Goal: Transaction & Acquisition: Book appointment/travel/reservation

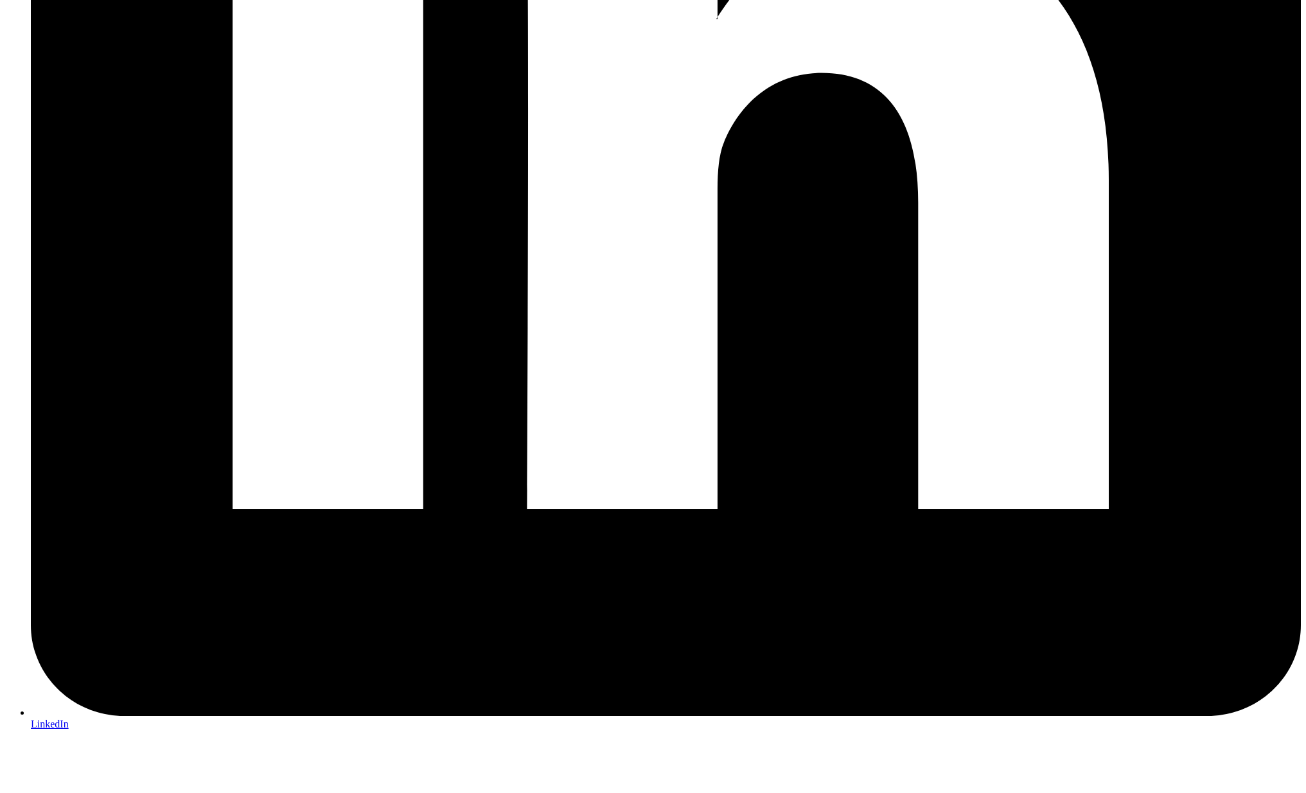
scroll to position [3105, 0]
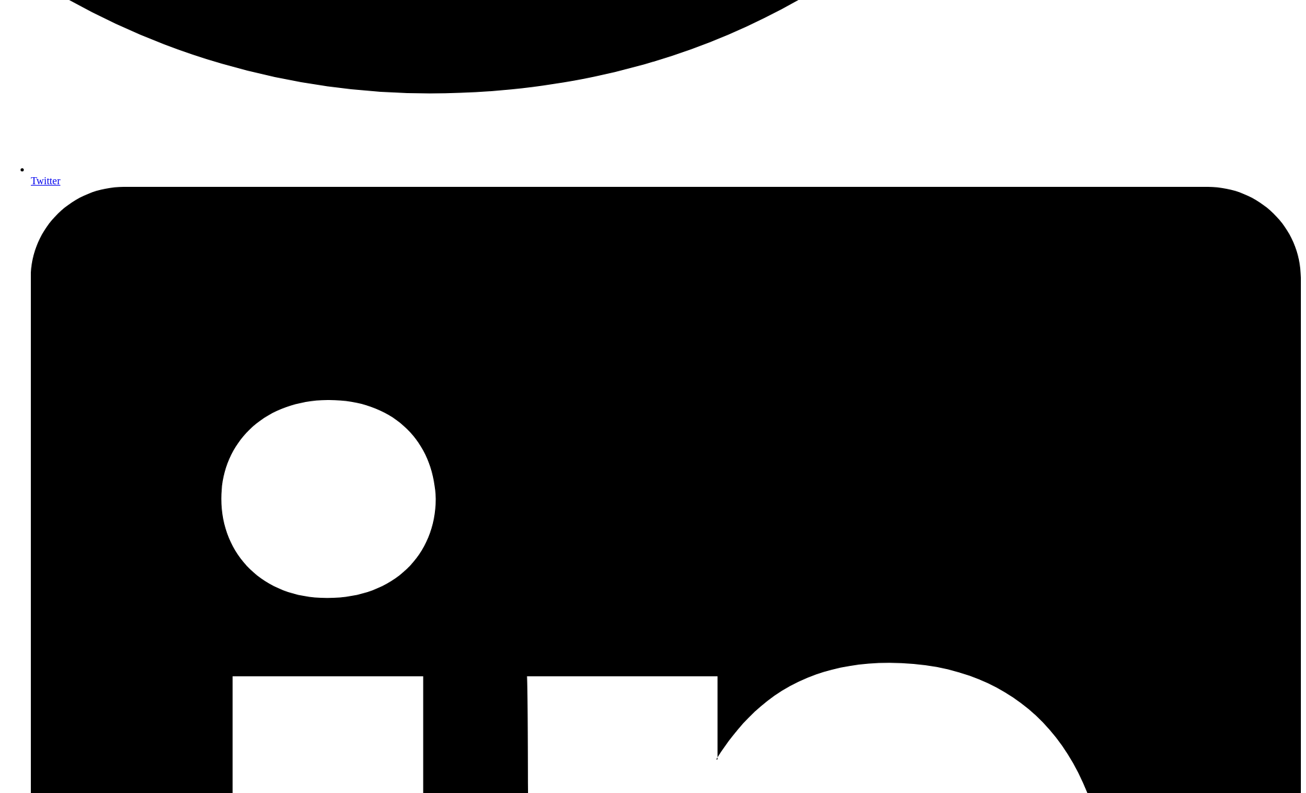
scroll to position [1985, 0]
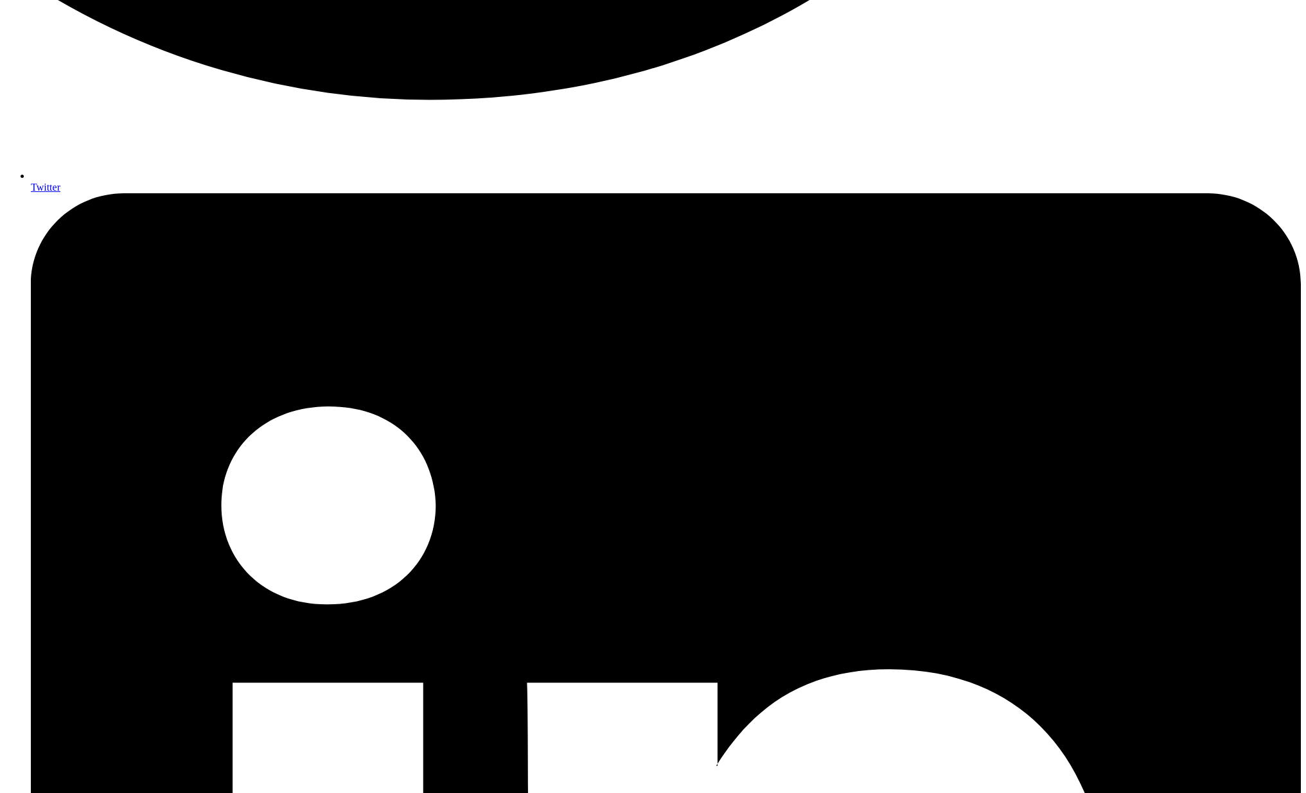
click at [1218, 196] on body "Oliver Palmer About Consulting Blog Hire a Festool Domino DF500 in Melbourne Wh…" at bounding box center [652, 423] width 1295 height 4807
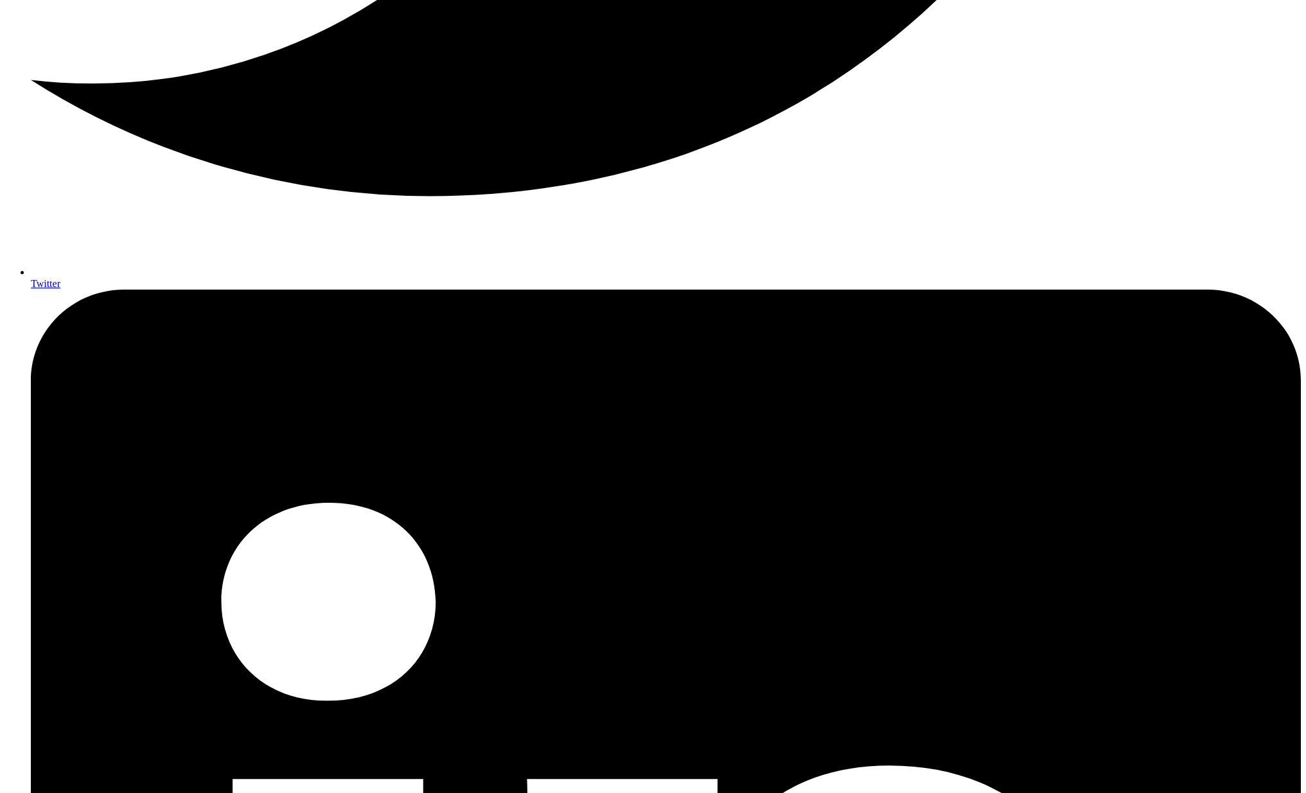
scroll to position [1853, 0]
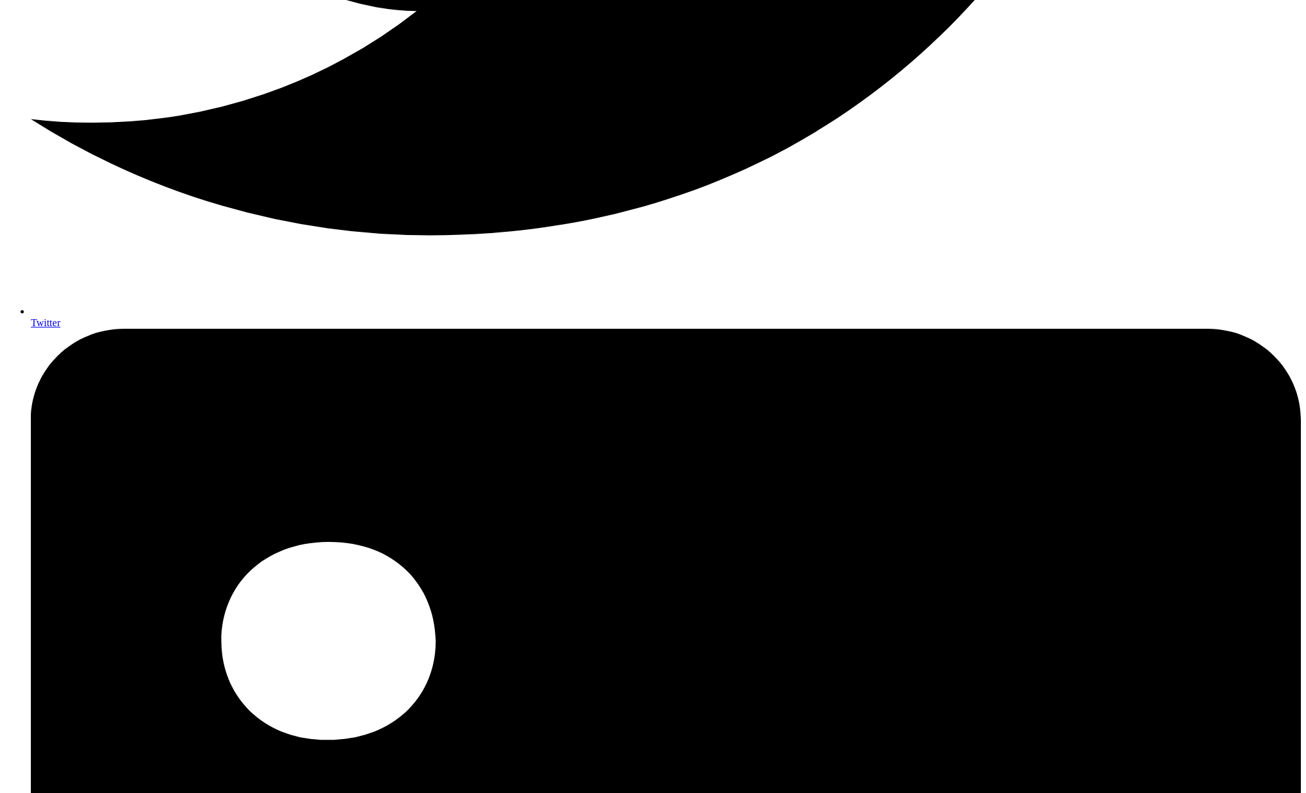
drag, startPoint x: 1298, startPoint y: 264, endPoint x: 1312, endPoint y: 263, distance: 14.2
click at [1305, 263] on html "Oliver Palmer About Consulting Blog Hire a Festool Domino DF500 in Melbourne Wh…" at bounding box center [653, 560] width 1306 height 4827
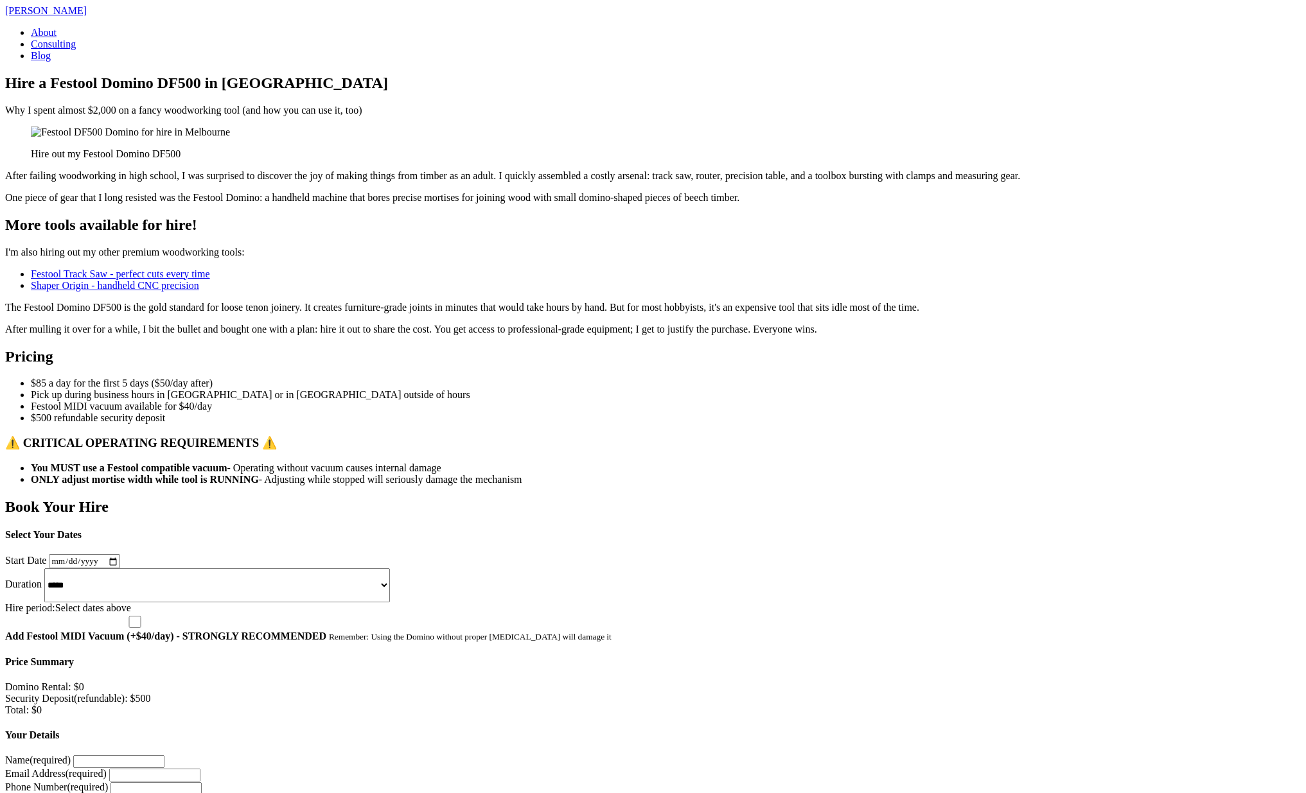
scroll to position [1731, 0]
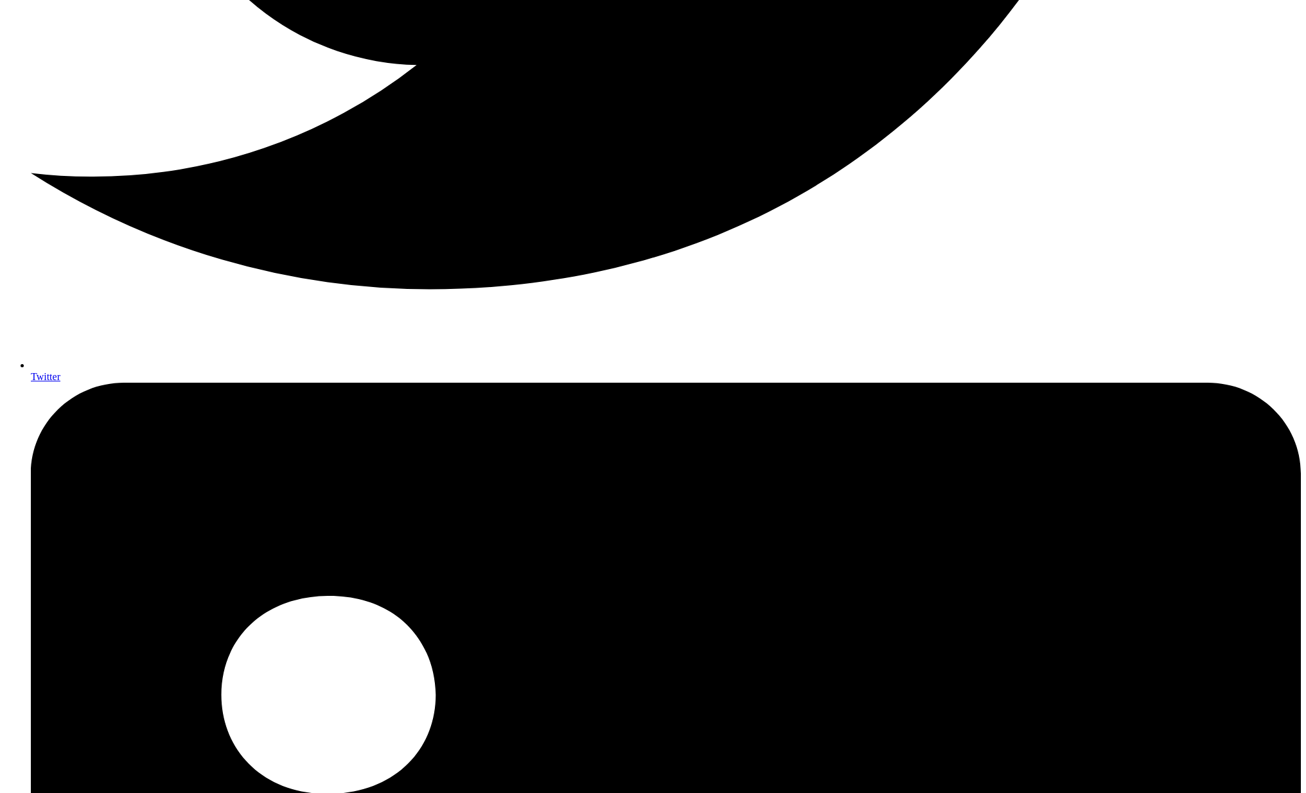
scroll to position [1700, 0]
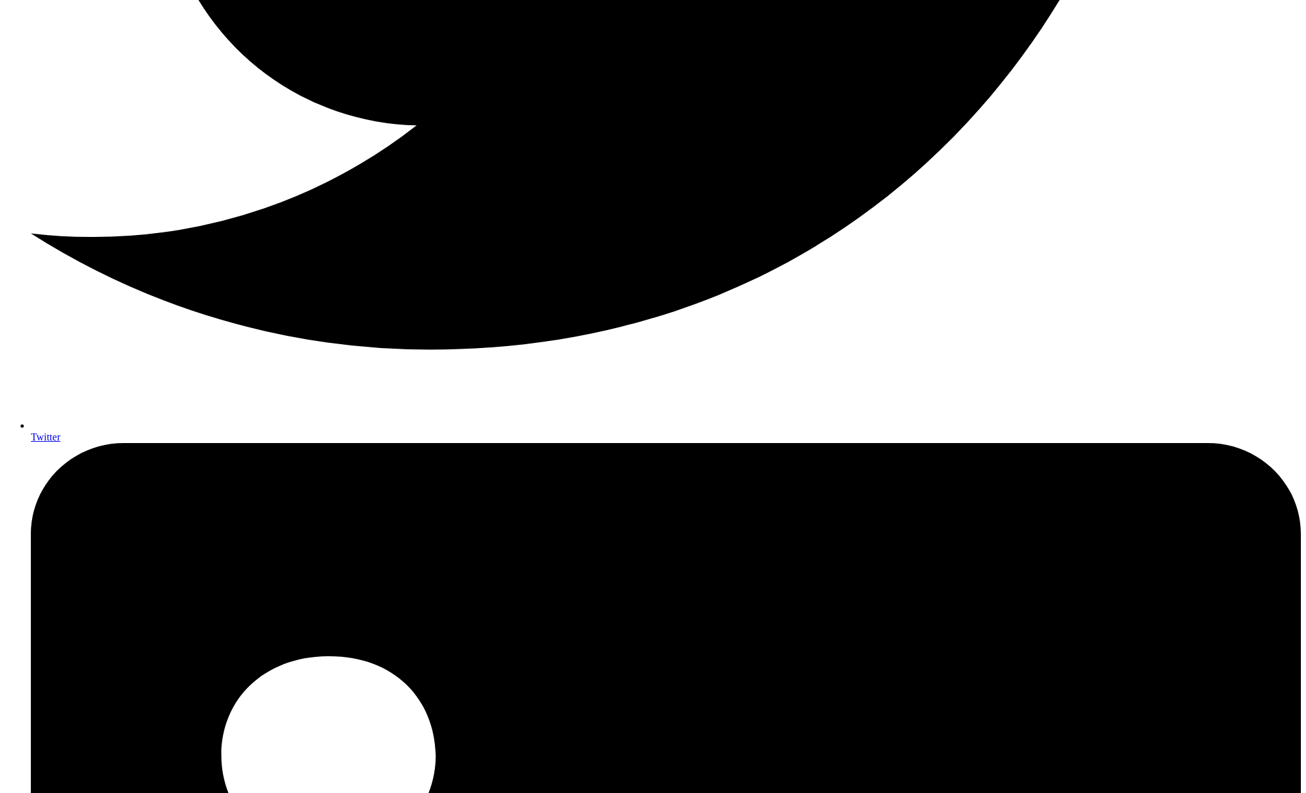
scroll to position [1752, 0]
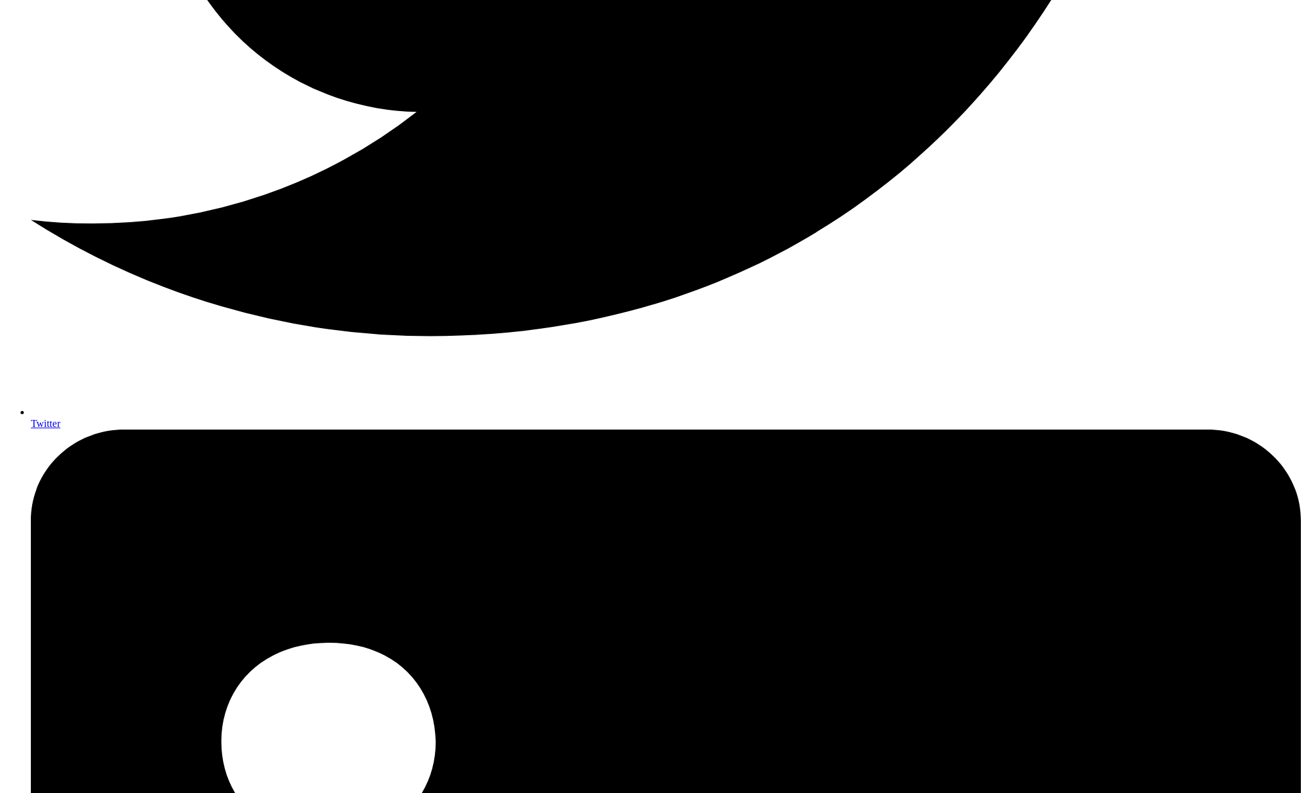
click at [249, 390] on body "Oliver Palmer About Consulting Blog Hire a Festool Domino DF500 in Melbourne Wh…" at bounding box center [652, 658] width 1295 height 4811
click at [309, 119] on article "Hire a Festool Domino DF500 in Melbourne Why I spent almost $2,000 on a fancy w…" at bounding box center [652, 659] width 1295 height 4675
copy h2 "Book"
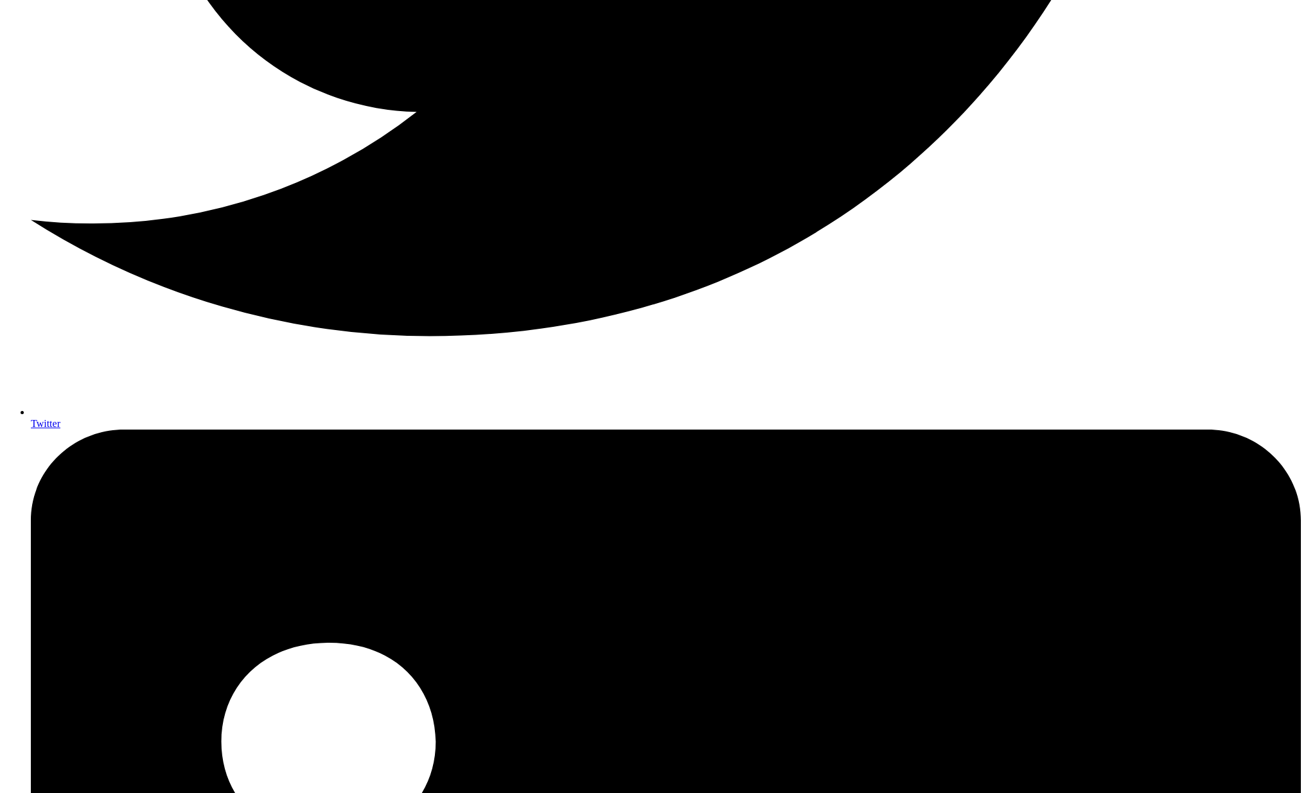
click at [250, 198] on body "Oliver Palmer About Consulting Blog Hire a Festool Domino DF500 in Melbourne Wh…" at bounding box center [652, 658] width 1295 height 4811
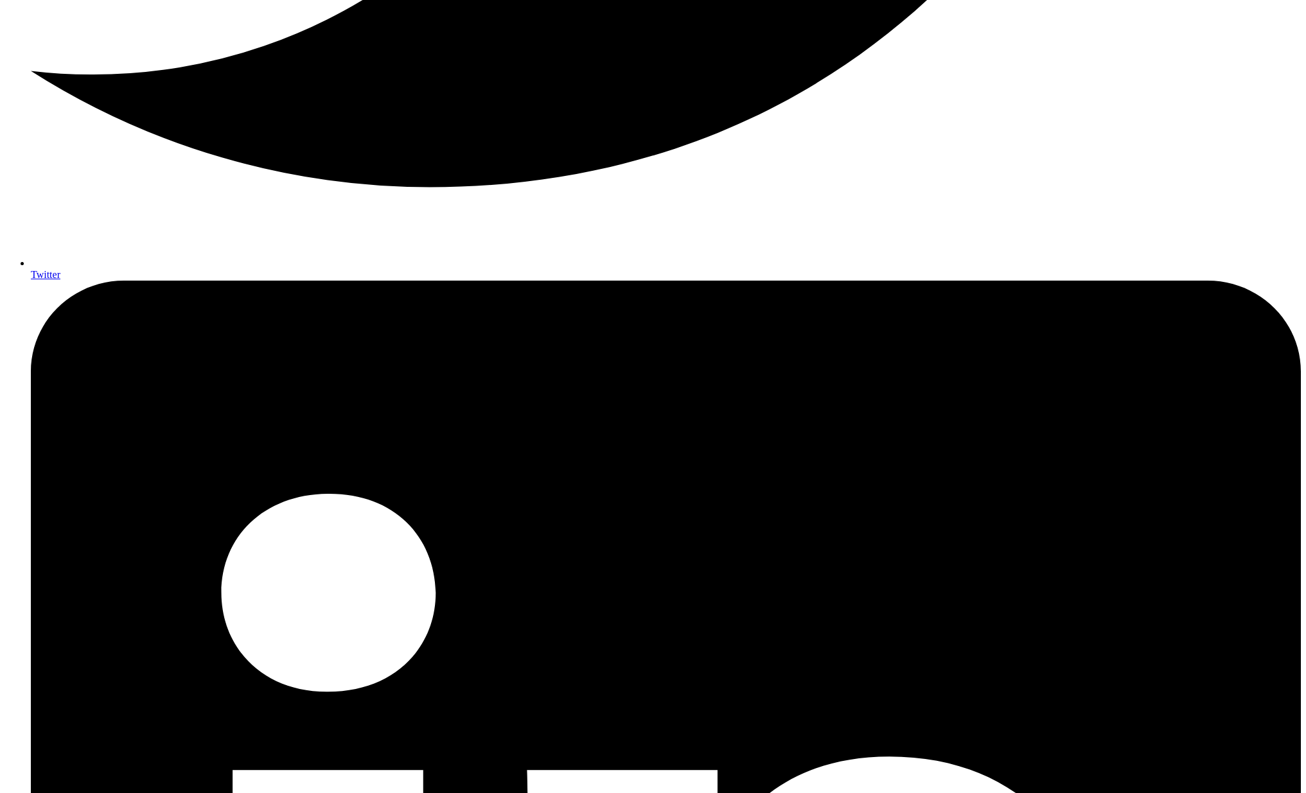
scroll to position [2019, 0]
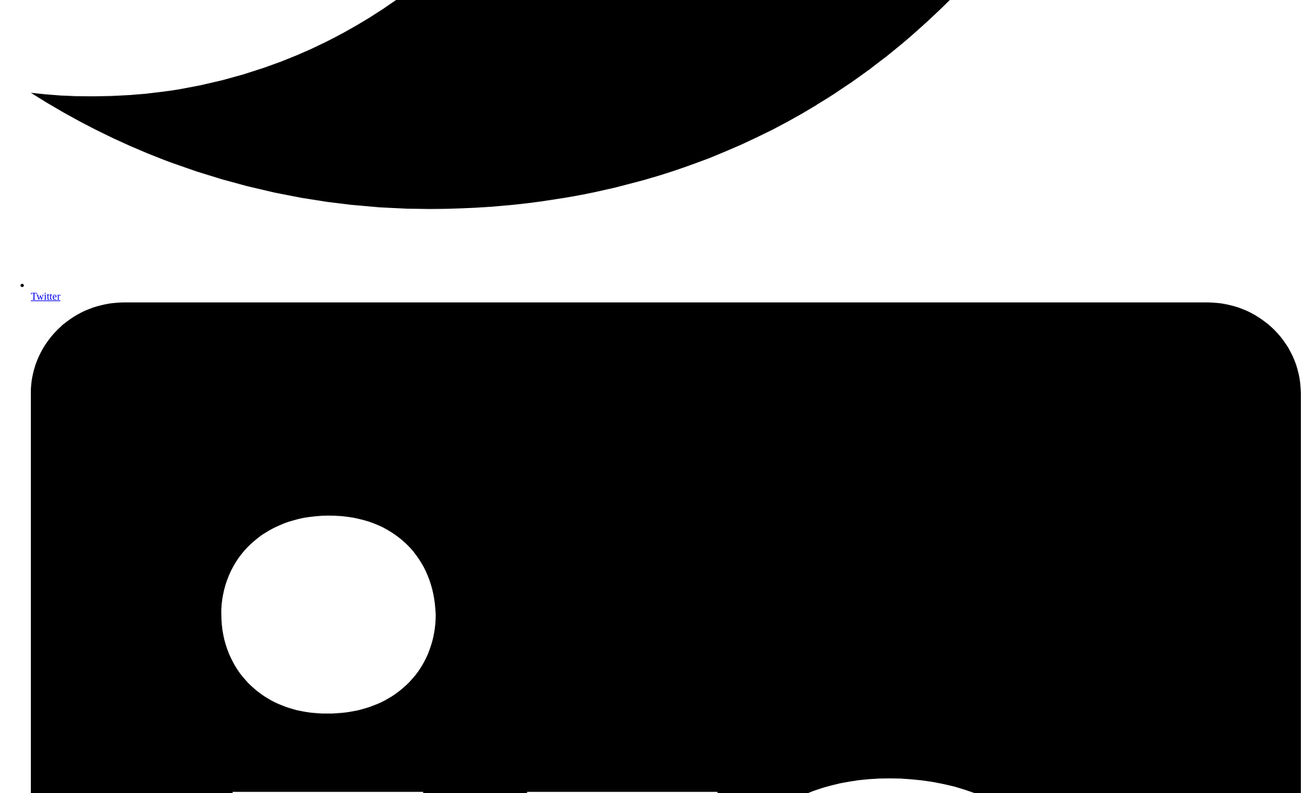
type input "**********"
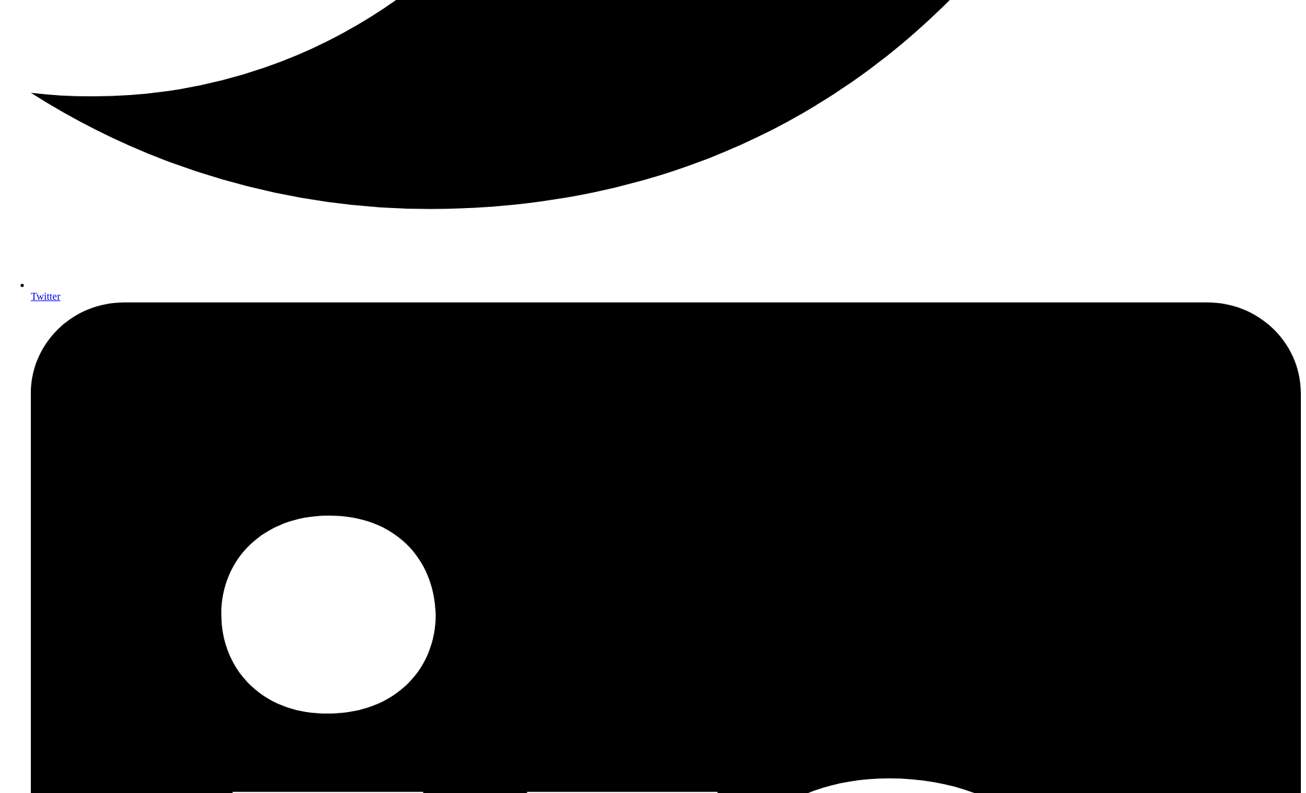
select select "*"
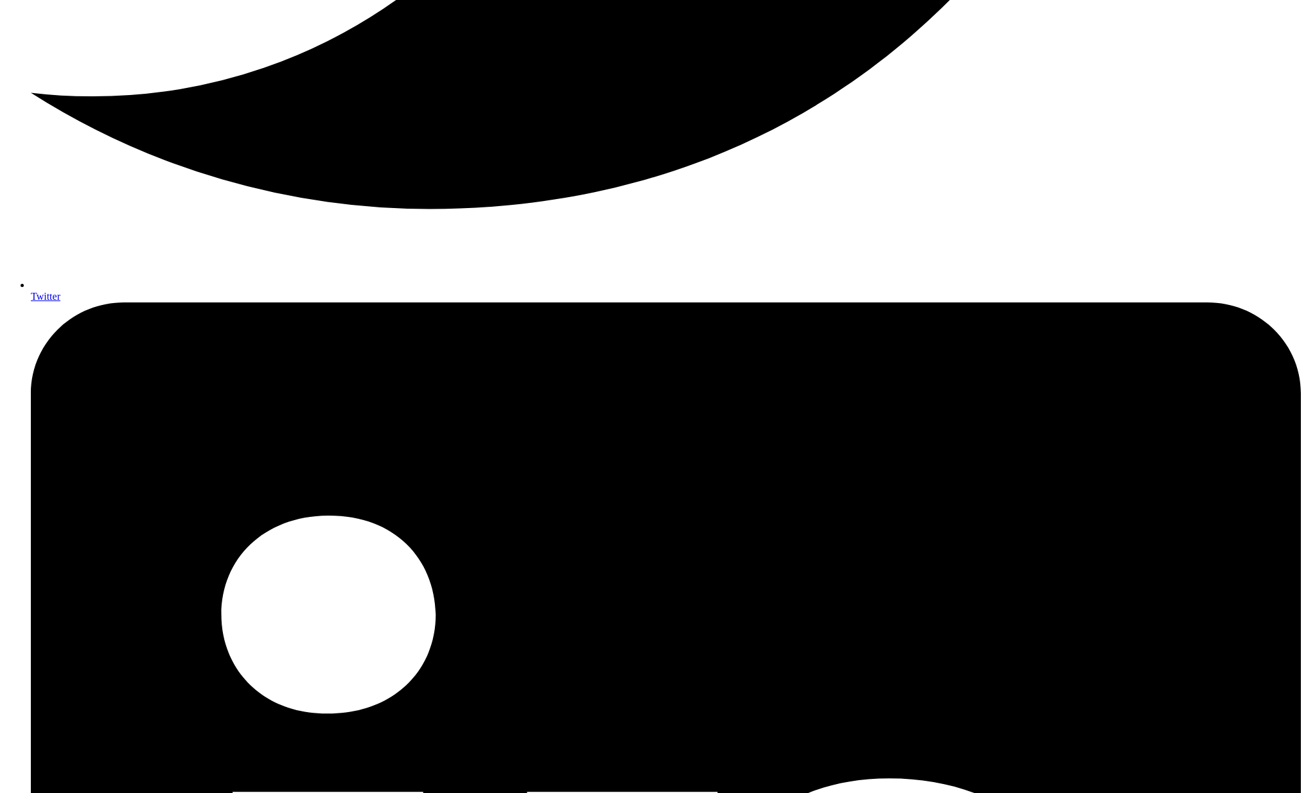
copy div "Price Summary"
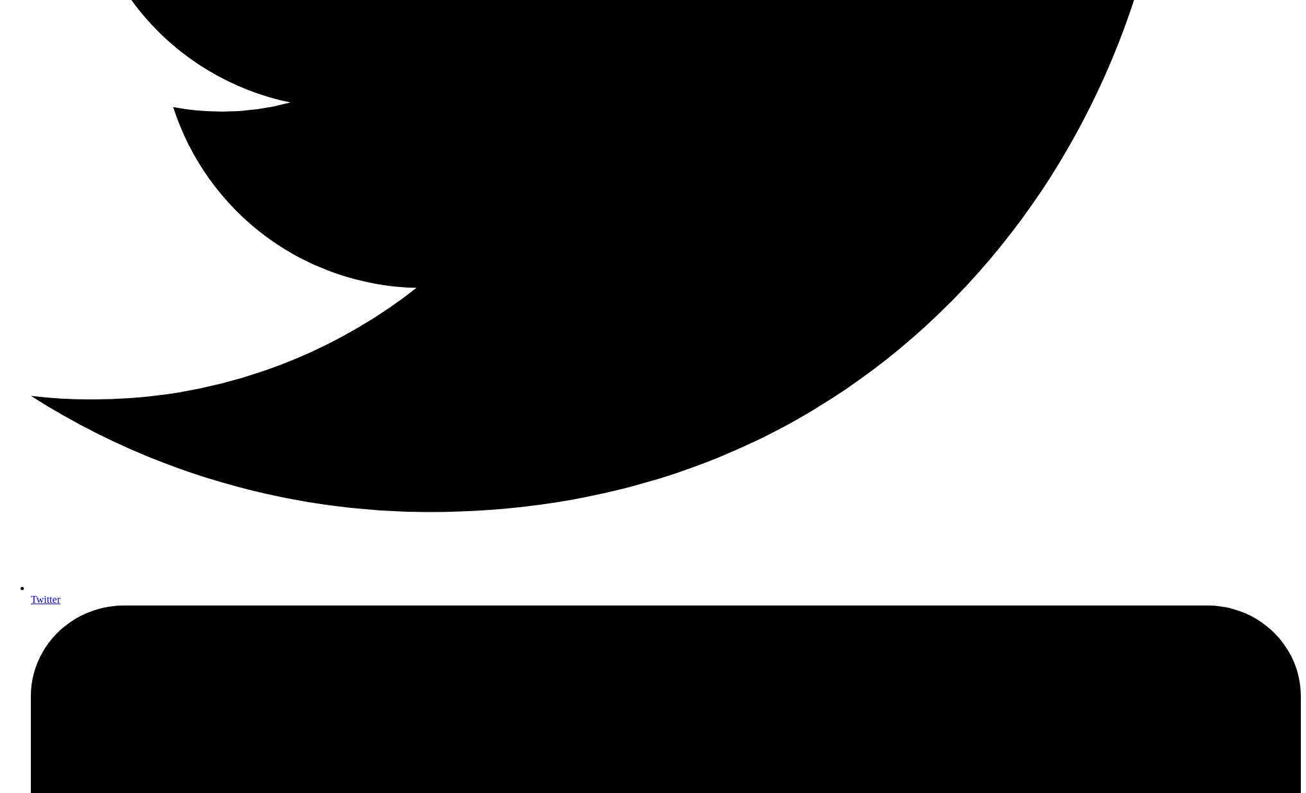
scroll to position [1502, 0]
